Goal: Task Accomplishment & Management: Manage account settings

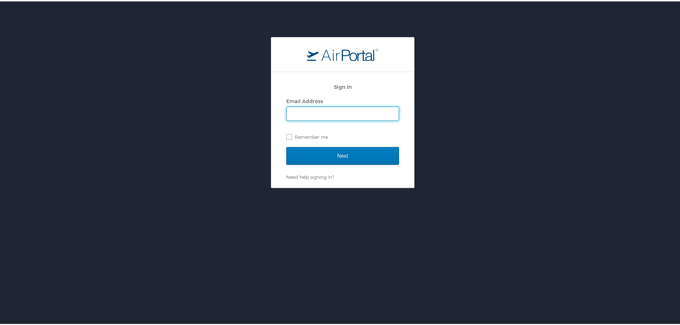
click at [355, 111] on input "Email Address" at bounding box center [343, 113] width 112 height 14
click at [509, 120] on div "Sign In Email Address Remember me Next Need help signing in? Forgot password? H…" at bounding box center [343, 111] width 686 height 151
click at [340, 109] on input "Email Address" at bounding box center [343, 113] width 112 height 14
click at [338, 111] on input "Email Address" at bounding box center [343, 113] width 112 height 14
click at [306, 112] on input "Email Address" at bounding box center [343, 113] width 112 height 14
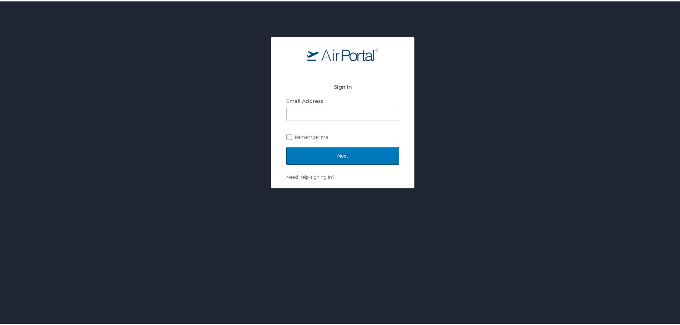
click at [263, 120] on div "Sign In Email Address Remember me Next Need help signing in? Forgot password? H…" at bounding box center [343, 111] width 686 height 151
click at [302, 106] on input "Email Address" at bounding box center [343, 113] width 112 height 14
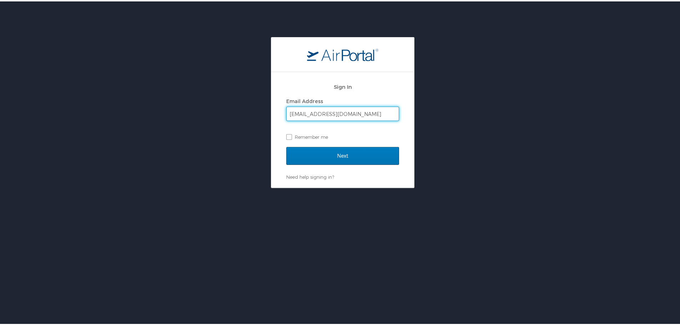
type input "jclare@trovebrands.com"
click at [286, 146] on input "Next" at bounding box center [342, 155] width 113 height 18
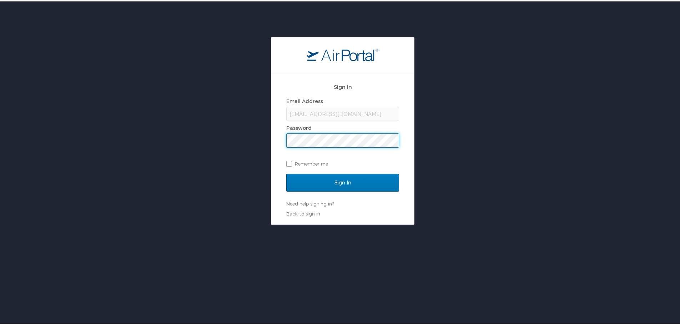
click at [286, 173] on input "Sign In" at bounding box center [342, 182] width 113 height 18
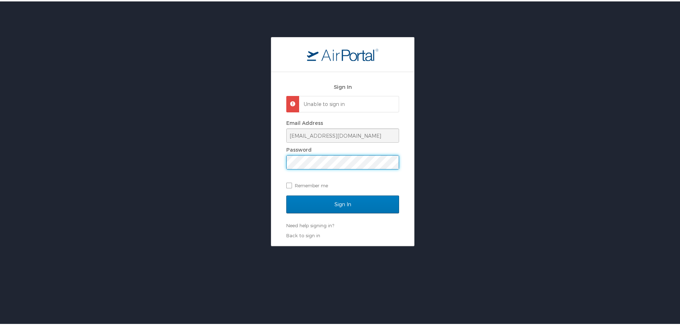
click at [239, 163] on div "Sign In Unable to sign in Email Address jclare@trovebrands.com Password Remembe…" at bounding box center [343, 140] width 686 height 209
click at [286, 194] on input "Sign In" at bounding box center [342, 203] width 113 height 18
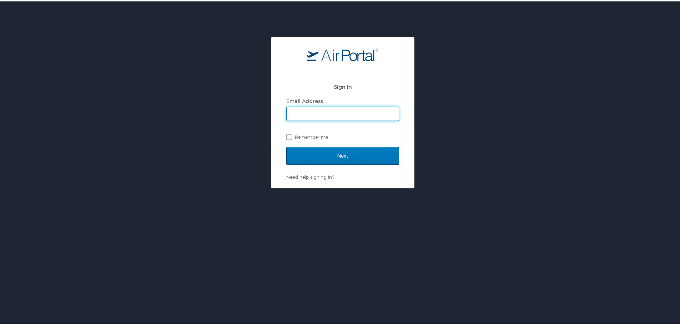
click at [321, 111] on input "Email Address" at bounding box center [343, 113] width 112 height 14
click at [475, 134] on div "Sign In Email Address Remember me Next Need help signing in? Forgot password? H…" at bounding box center [343, 111] width 686 height 151
click at [300, 102] on label "Email Address" at bounding box center [304, 100] width 37 height 6
click at [300, 106] on input "Email Address" at bounding box center [343, 113] width 112 height 14
click at [303, 112] on input "Email Address" at bounding box center [343, 113] width 112 height 14
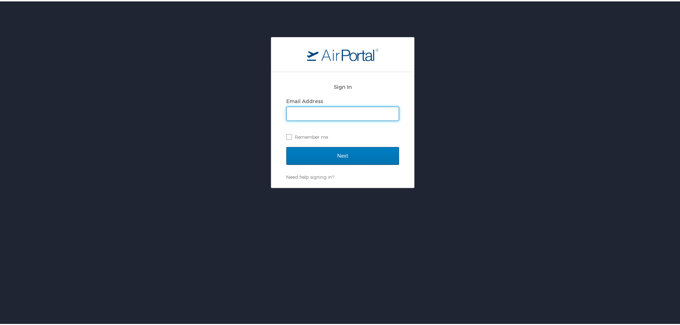
click at [593, 70] on div "Sign In Email Address Remember me Next Need help signing in? Forgot password? H…" at bounding box center [343, 111] width 686 height 151
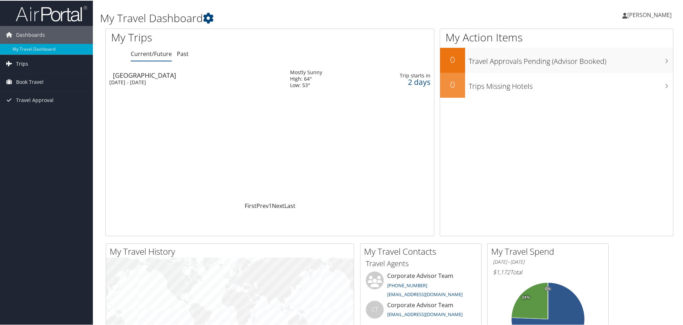
click at [25, 63] on span "Trips" at bounding box center [22, 63] width 12 height 18
click at [41, 81] on link "Current/Future Trips" at bounding box center [46, 77] width 93 height 11
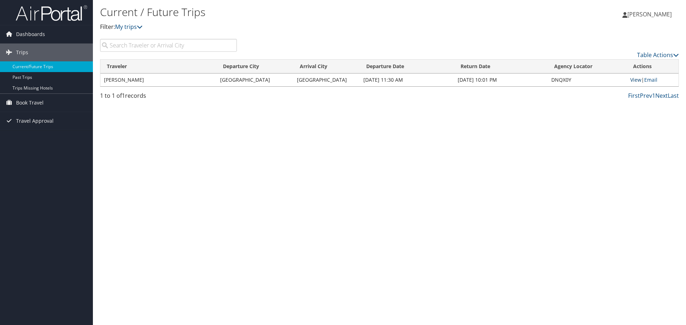
click at [636, 81] on link "View" at bounding box center [635, 79] width 11 height 7
